Goal: Navigation & Orientation: Find specific page/section

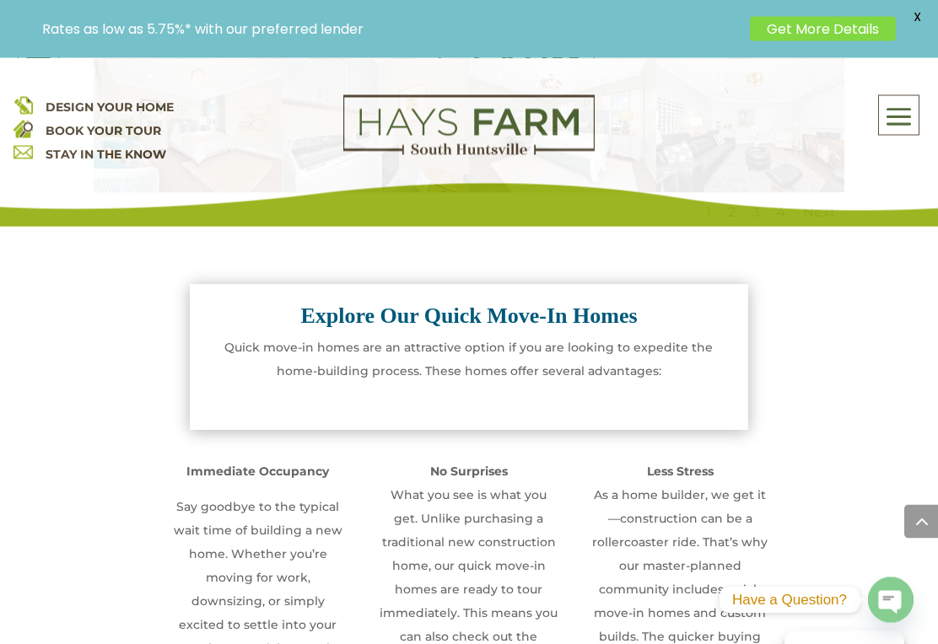
scroll to position [1577, 0]
click at [279, 351] on p "Quick move-in homes are an attractive option if you are looking to expedite the…" at bounding box center [469, 365] width 516 height 59
click at [249, 361] on p "Quick move-in homes are an attractive option if you are looking to expedite the…" at bounding box center [469, 365] width 516 height 59
click at [239, 365] on p "Quick move-in homes are an attractive option if you are looking to expedite the…" at bounding box center [469, 365] width 516 height 59
click at [224, 365] on p "Quick move-in homes are an attractive option if you are looking to expedite the…" at bounding box center [469, 365] width 516 height 59
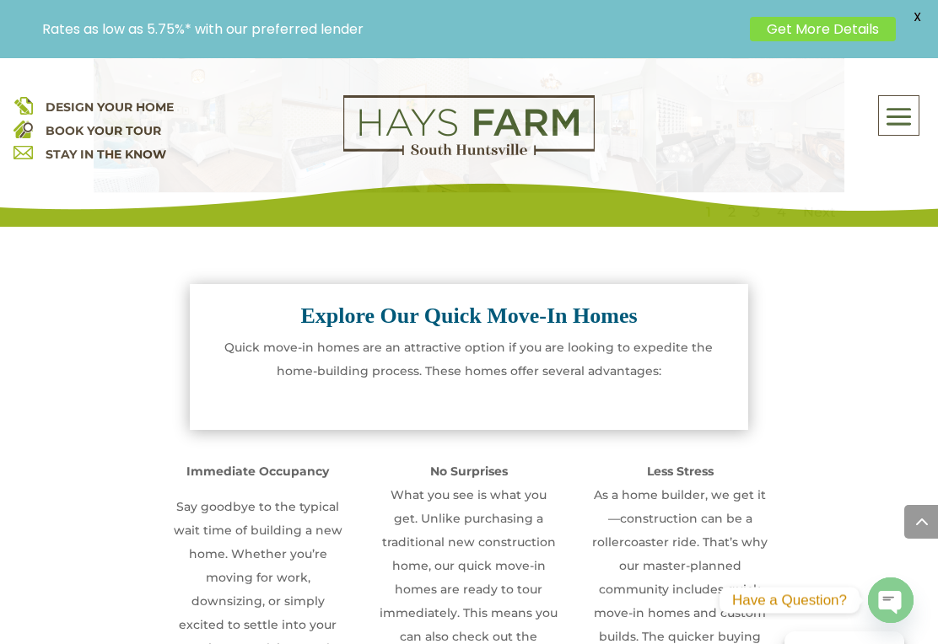
click at [235, 372] on p "Quick move-in homes are an attractive option if you are looking to expedite the…" at bounding box center [469, 365] width 516 height 59
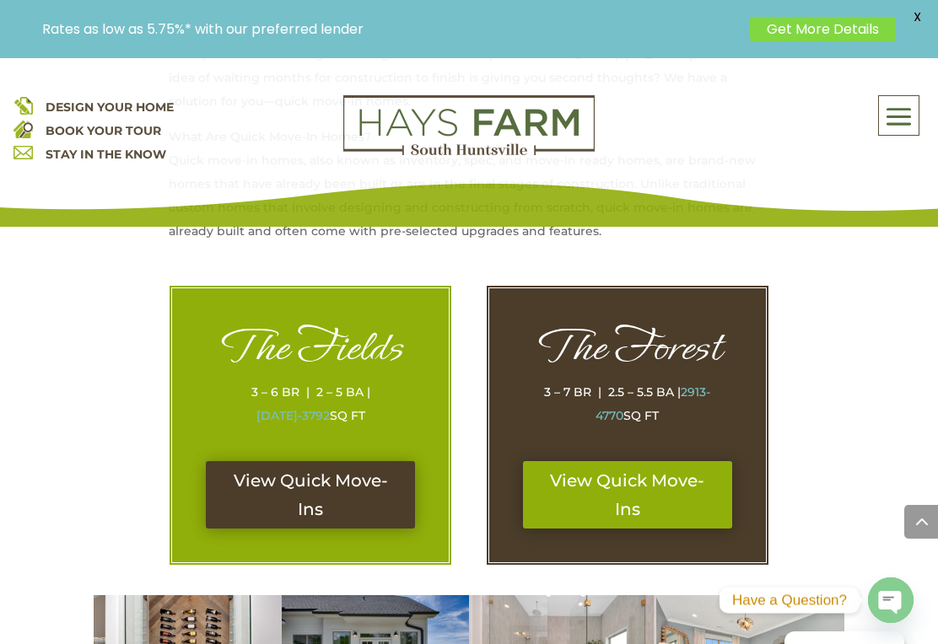
scroll to position [772, 0]
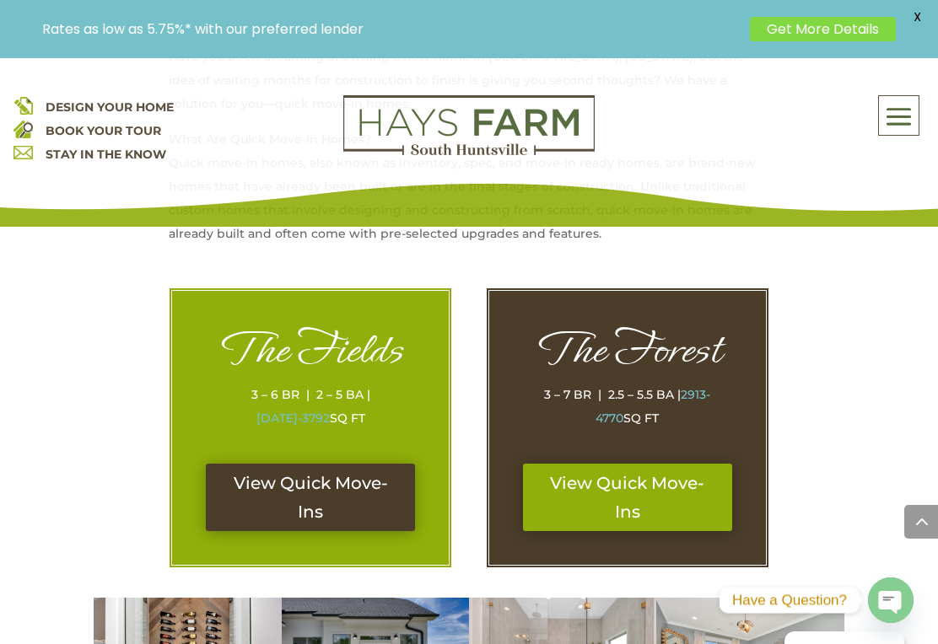
click at [255, 490] on link "View Quick Move-Ins" at bounding box center [310, 497] width 209 height 67
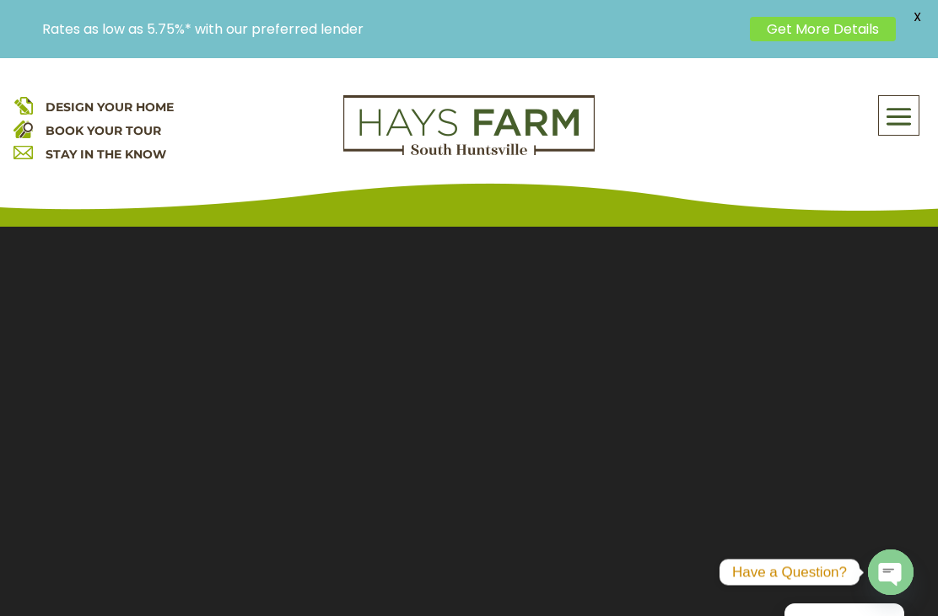
click at [765, 31] on link "Get More Details" at bounding box center [823, 29] width 146 height 24
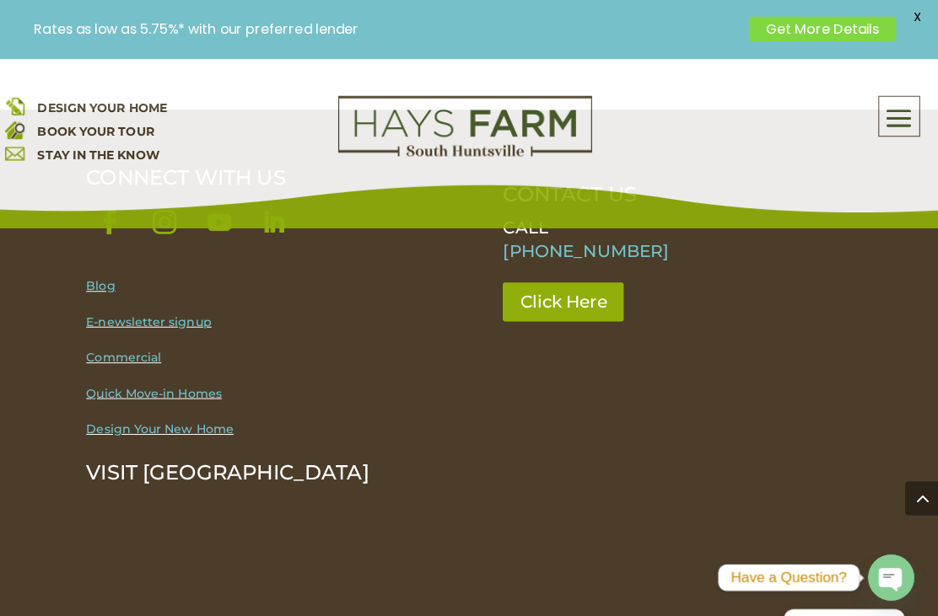
scroll to position [3436, 0]
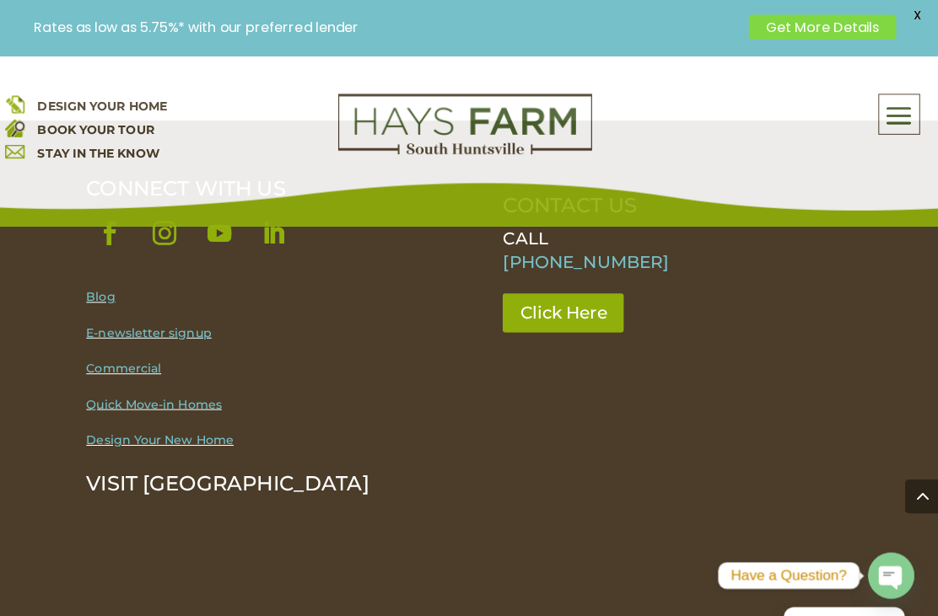
click at [94, 400] on link "Quick Move-in Homes" at bounding box center [161, 402] width 134 height 15
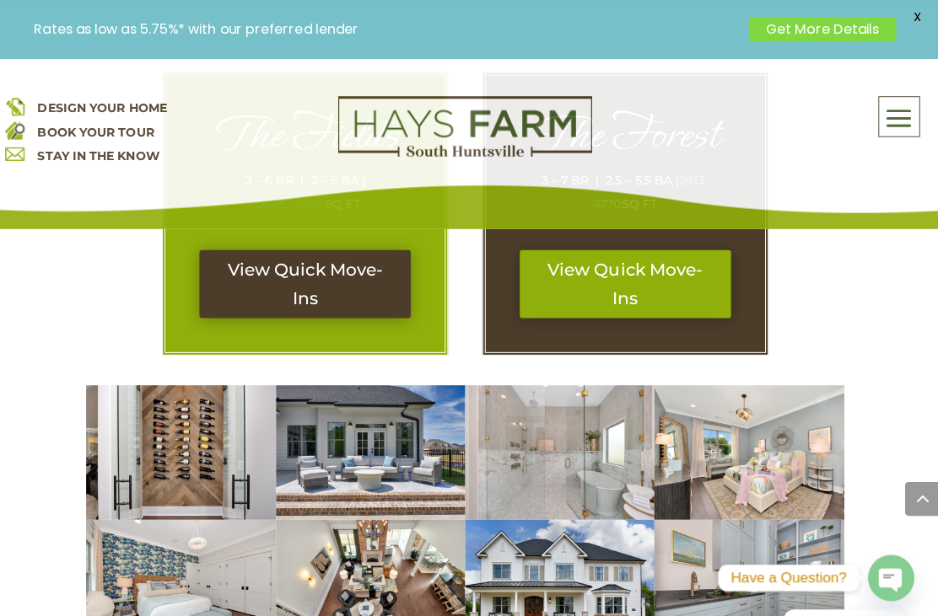
scroll to position [987, 0]
click at [570, 271] on link "View Quick Move-Ins" at bounding box center [627, 281] width 209 height 67
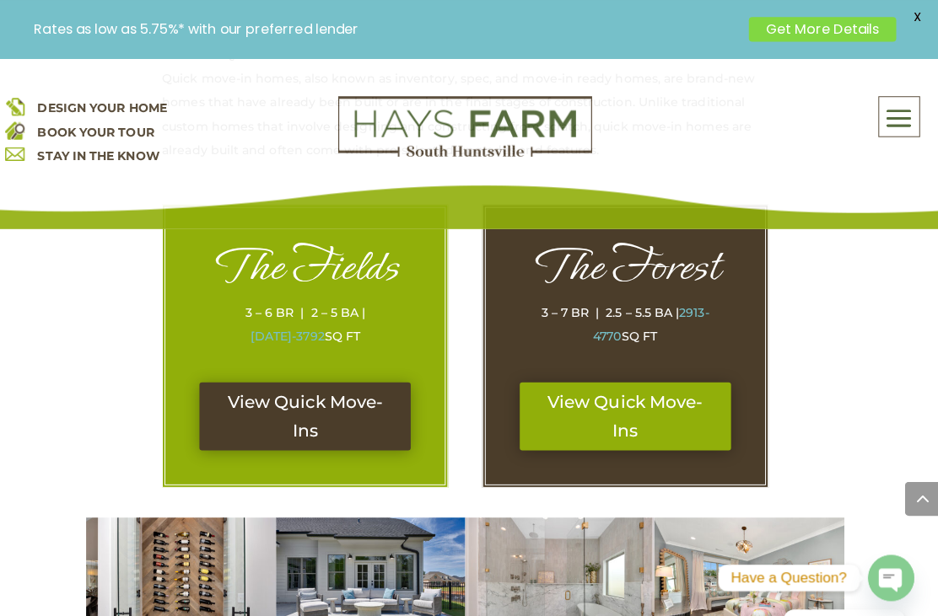
scroll to position [856, 0]
click at [248, 402] on link "View Quick Move-Ins" at bounding box center [310, 412] width 209 height 67
